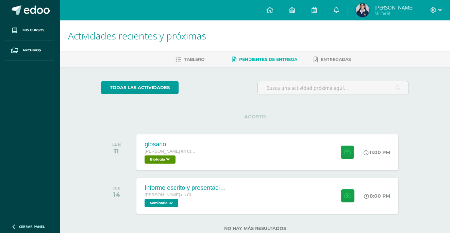
click at [266, 57] on span "Pendientes de entrega" at bounding box center [268, 59] width 58 height 5
click at [390, 7] on span "[PERSON_NAME]" at bounding box center [393, 7] width 39 height 7
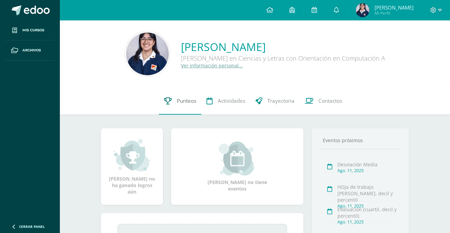
click at [186, 100] on span "Punteos" at bounding box center [186, 100] width 19 height 7
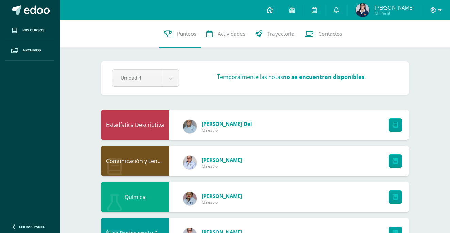
click at [270, 8] on icon at bounding box center [269, 10] width 7 height 6
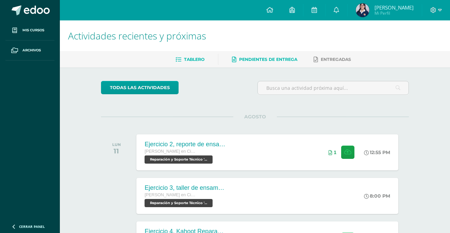
click at [280, 57] on span "Pendientes de entrega" at bounding box center [268, 59] width 58 height 5
